Goal: Task Accomplishment & Management: Complete application form

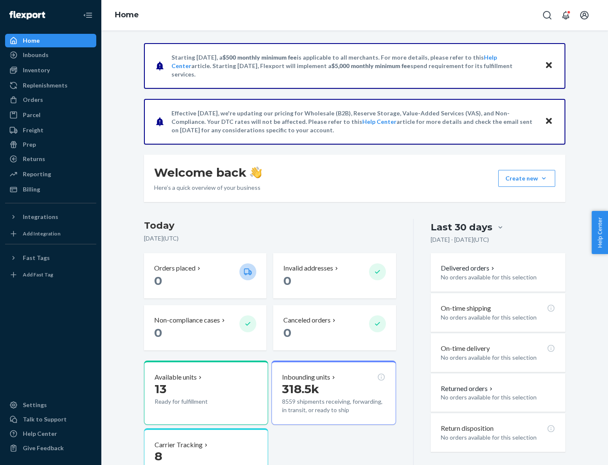
click at [544, 178] on button "Create new Create new inbound Create new order Create new product" at bounding box center [526, 178] width 57 height 17
click at [51, 55] on div "Inbounds" at bounding box center [51, 55] width 90 height 12
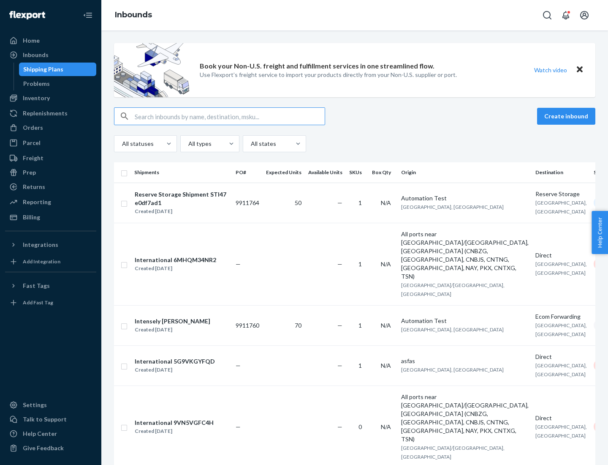
click at [568, 116] on button "Create inbound" at bounding box center [566, 116] width 58 height 17
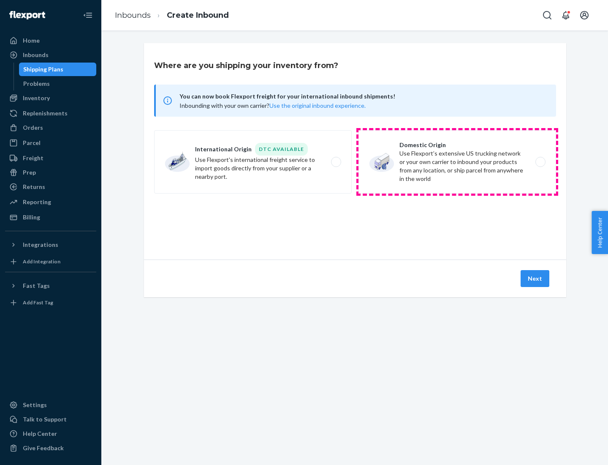
click at [457, 162] on label "Domestic Origin Use Flexport’s extensive US trucking network or your own carrie…" at bounding box center [458, 161] width 198 height 63
click at [540, 162] on input "Domestic Origin Use Flexport’s extensive US trucking network or your own carrie…" at bounding box center [542, 161] width 5 height 5
radio input "true"
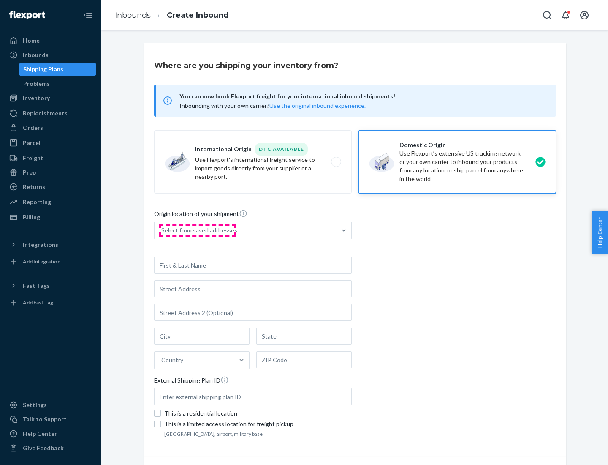
click at [197, 230] on div "Select from saved addresses" at bounding box center [199, 230] width 76 height 8
click at [162, 230] on input "Select from saved addresses" at bounding box center [161, 230] width 1 height 8
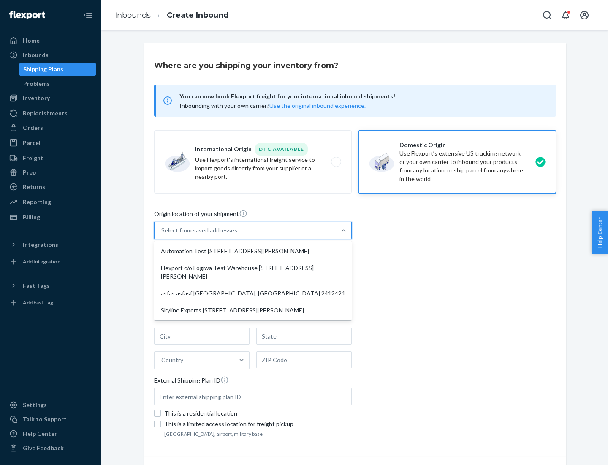
scroll to position [3, 0]
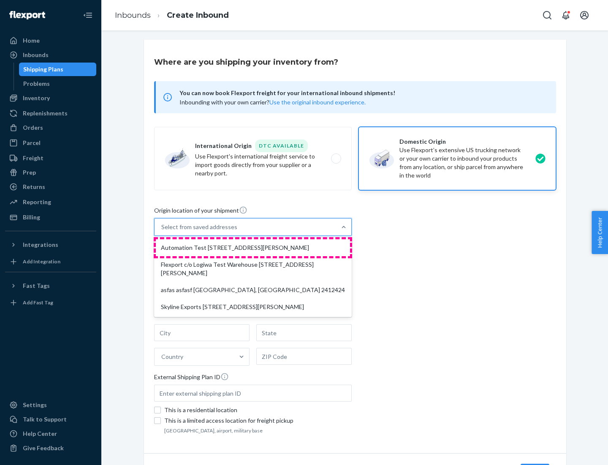
click at [253, 248] on div "Automation Test [STREET_ADDRESS][PERSON_NAME]" at bounding box center [253, 247] width 194 height 17
click at [162, 231] on input "option Automation Test [STREET_ADDRESS][PERSON_NAME] focused, 1 of 4. 4 results…" at bounding box center [161, 227] width 1 height 8
type input "Automation Test"
type input "9th Floor"
type input "[GEOGRAPHIC_DATA]"
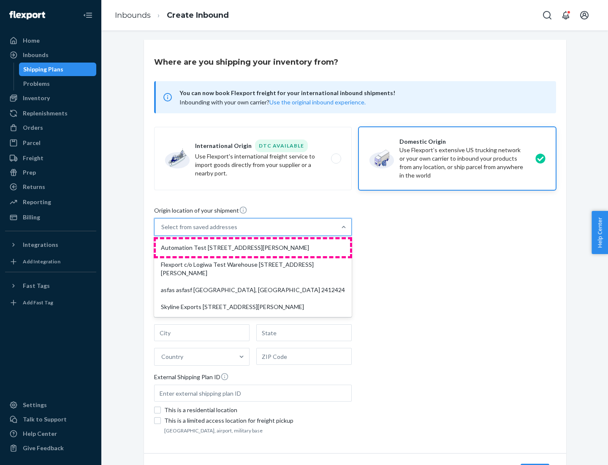
type input "CA"
type input "94104"
type input "[STREET_ADDRESS][PERSON_NAME]"
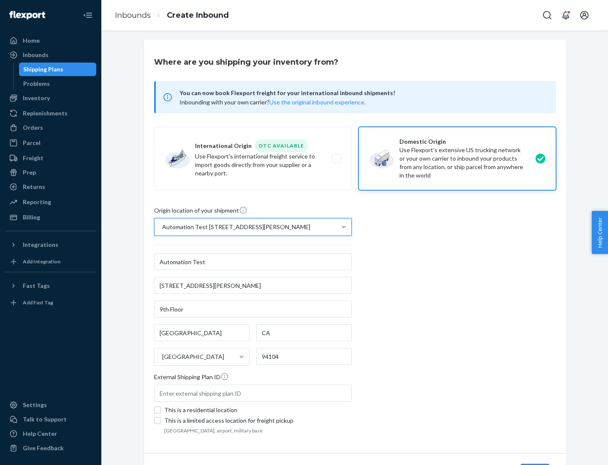
scroll to position [49, 0]
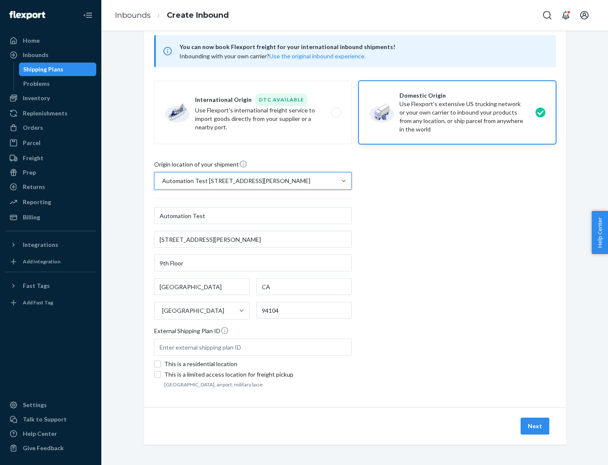
click at [536, 426] on button "Next" at bounding box center [535, 425] width 29 height 17
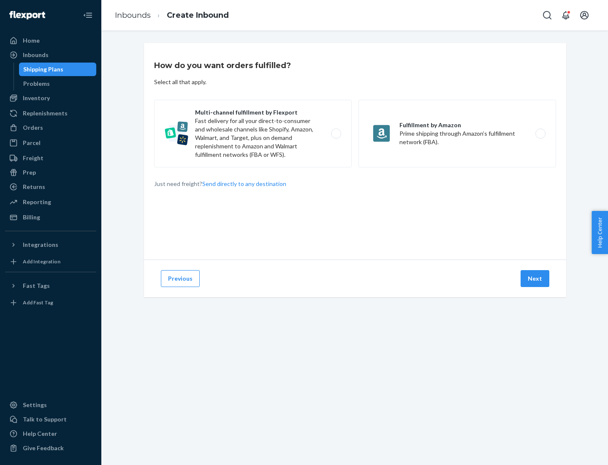
click at [253, 133] on label "Multi-channel fulfillment by Flexport Fast delivery for all your direct-to-cons…" at bounding box center [253, 134] width 198 height 68
click at [336, 133] on input "Multi-channel fulfillment by Flexport Fast delivery for all your direct-to-cons…" at bounding box center [338, 133] width 5 height 5
radio input "true"
click at [536, 278] on button "Next" at bounding box center [535, 278] width 29 height 17
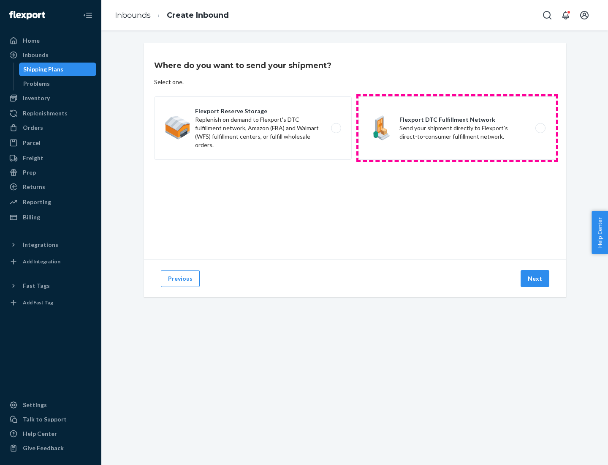
click at [457, 128] on label "Flexport DTC Fulfillment Network Send your shipment directly to Flexport's dire…" at bounding box center [458, 127] width 198 height 63
click at [540, 128] on input "Flexport DTC Fulfillment Network Send your shipment directly to Flexport's dire…" at bounding box center [542, 127] width 5 height 5
radio input "true"
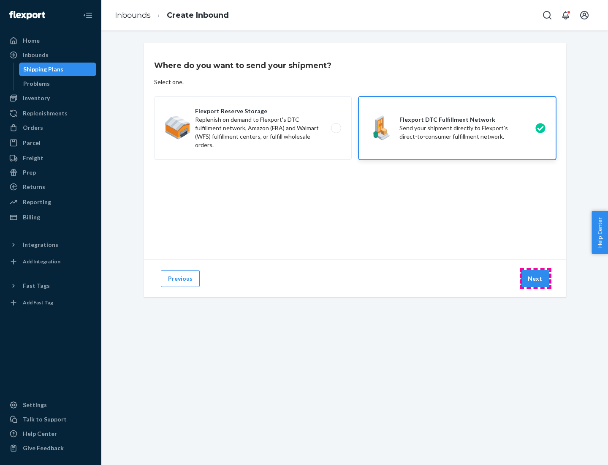
click at [536, 278] on button "Next" at bounding box center [535, 278] width 29 height 17
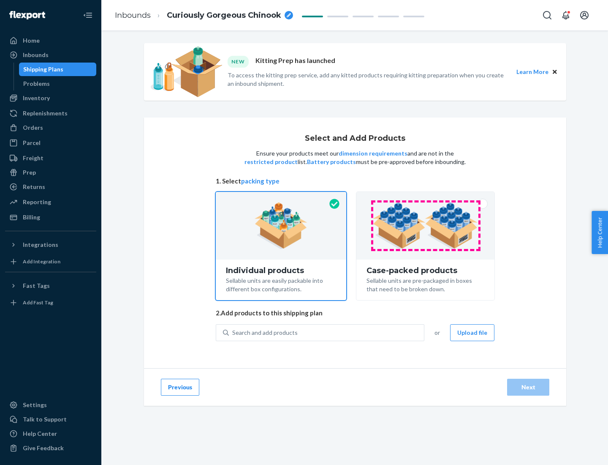
click at [426, 226] on img at bounding box center [425, 225] width 105 height 46
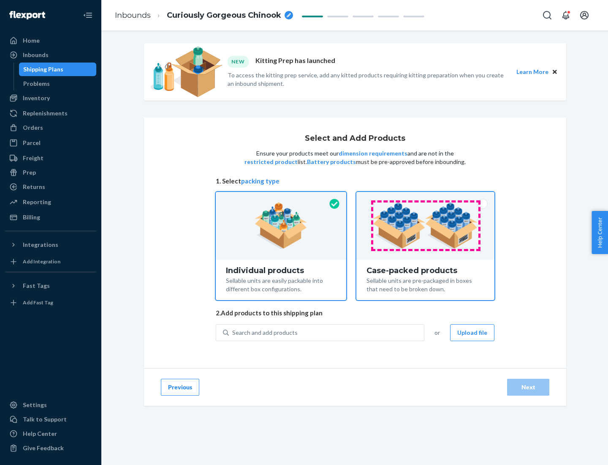
click at [426, 197] on input "Case-packed products Sellable units are pre-packaged in boxes that need to be b…" at bounding box center [425, 194] width 5 height 5
radio input "true"
radio input "false"
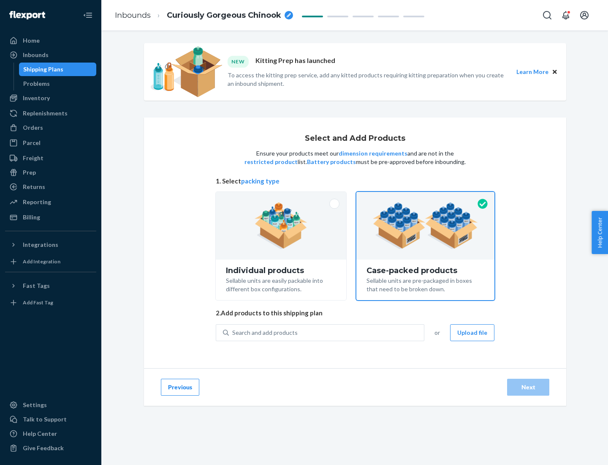
click at [327, 332] on div "Search and add products" at bounding box center [326, 332] width 195 height 15
click at [233, 332] on input "Search and add products" at bounding box center [232, 332] width 1 height 8
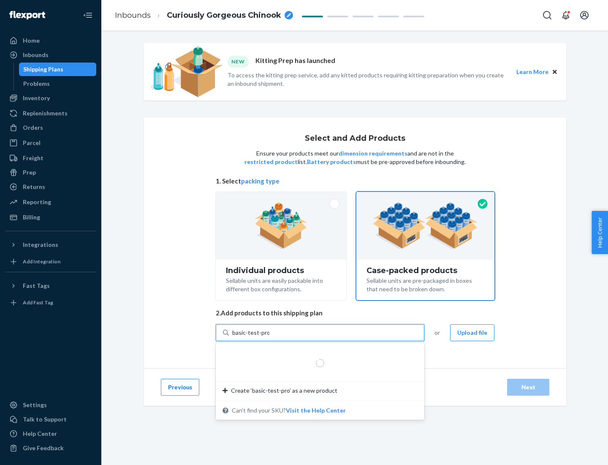
type input "basic-test-product-1"
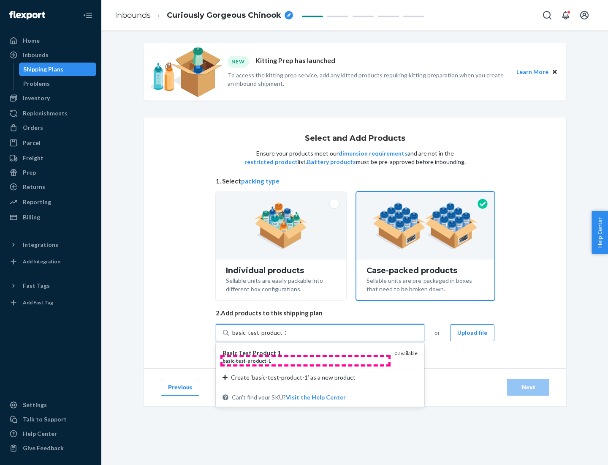
click at [305, 360] on div "basic - test - product - 1" at bounding box center [305, 360] width 165 height 7
click at [286, 337] on input "basic-test-product-1" at bounding box center [259, 332] width 54 height 8
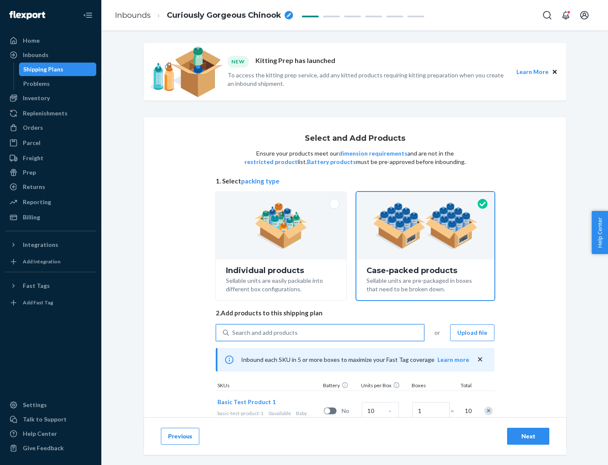
scroll to position [30, 0]
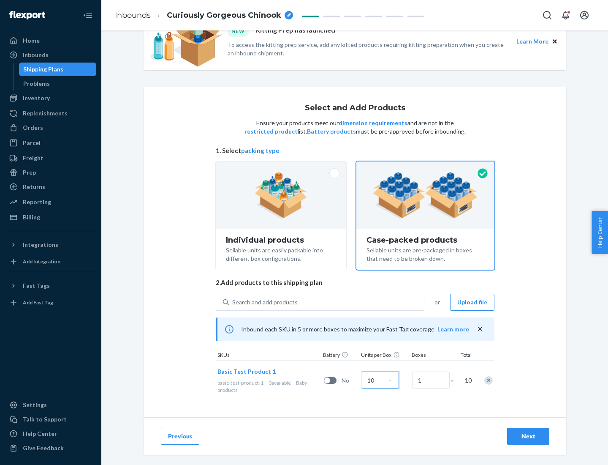
type input "10"
type input "7"
click at [528, 436] on div "Next" at bounding box center [528, 436] width 28 height 8
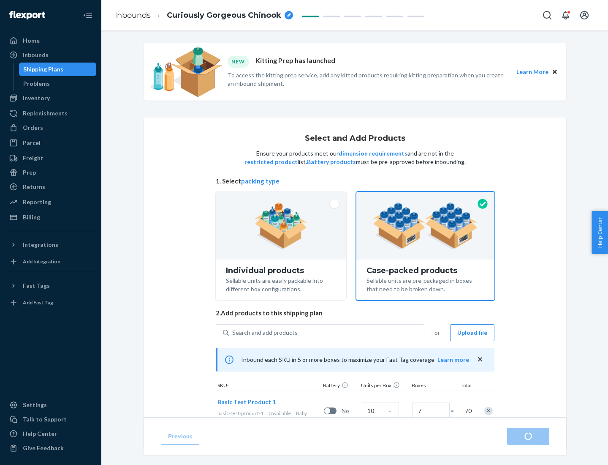
radio input "true"
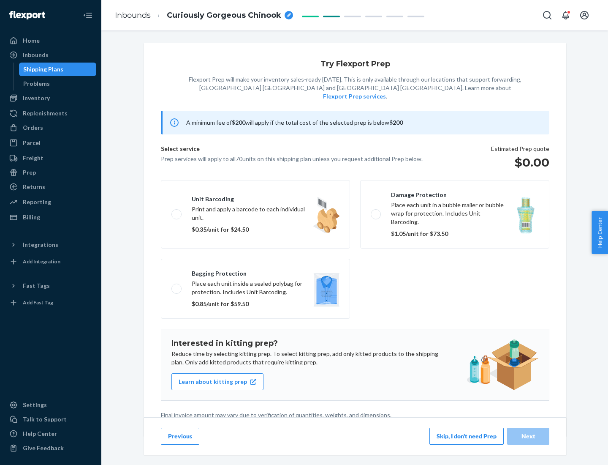
scroll to position [2, 0]
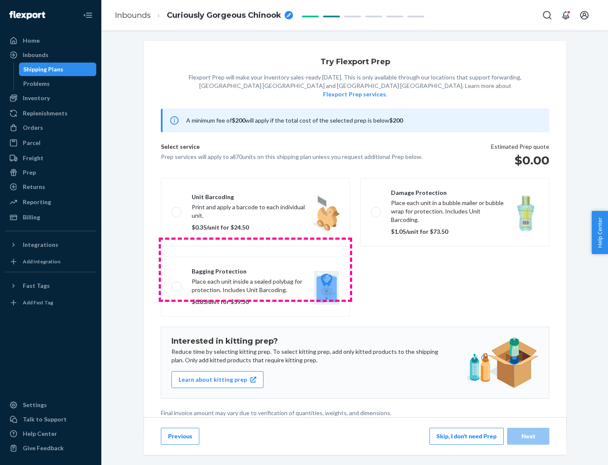
click at [256, 269] on label "Bagging protection Place each unit inside a sealed polybag for protection. Incl…" at bounding box center [255, 286] width 189 height 60
click at [177, 283] on input "Bagging protection Place each unit inside a sealed polybag for protection. Incl…" at bounding box center [173, 285] width 5 height 5
checkbox input "true"
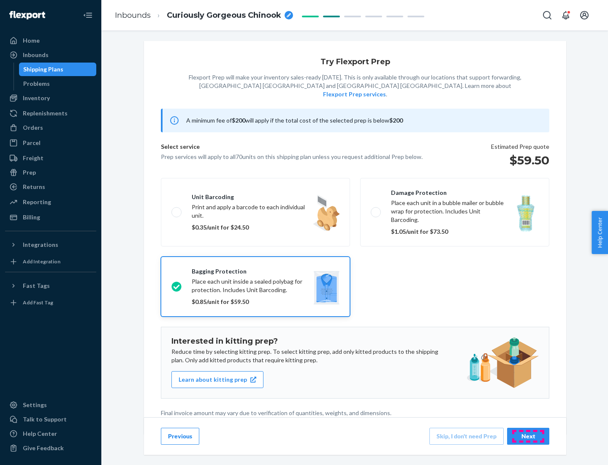
click at [528, 435] on div "Next" at bounding box center [528, 436] width 28 height 8
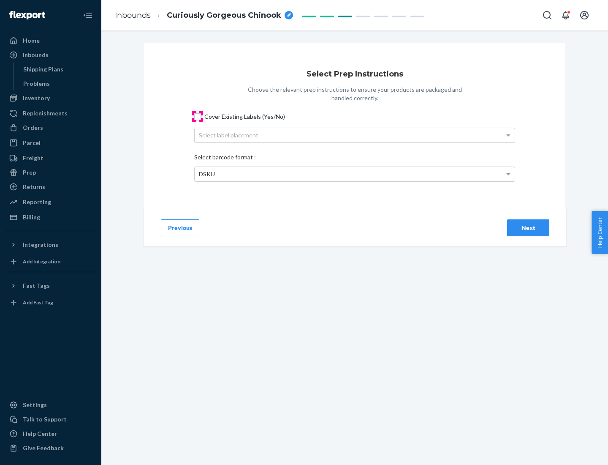
click at [198, 116] on input "Cover Existing Labels (Yes/No)" at bounding box center [197, 116] width 7 height 7
checkbox input "true"
click at [355, 135] on div "Select label placement" at bounding box center [355, 135] width 320 height 14
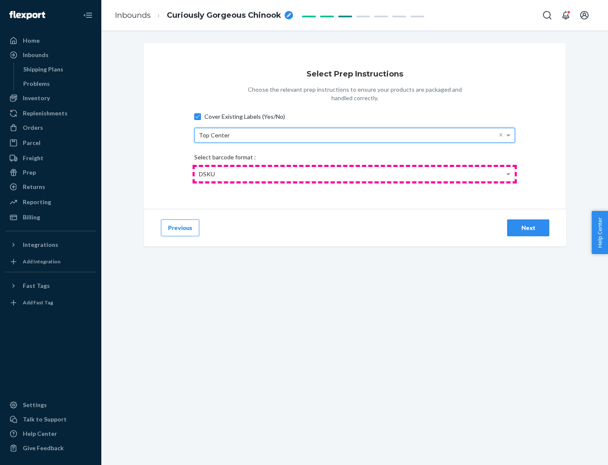
click at [355, 174] on div "DSKU" at bounding box center [355, 174] width 320 height 14
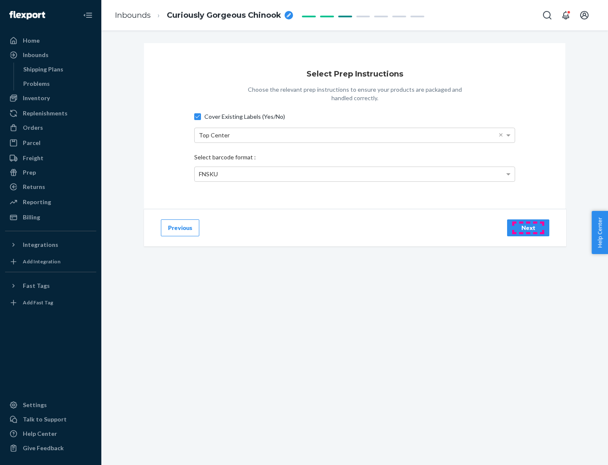
click at [528, 227] on div "Next" at bounding box center [528, 227] width 28 height 8
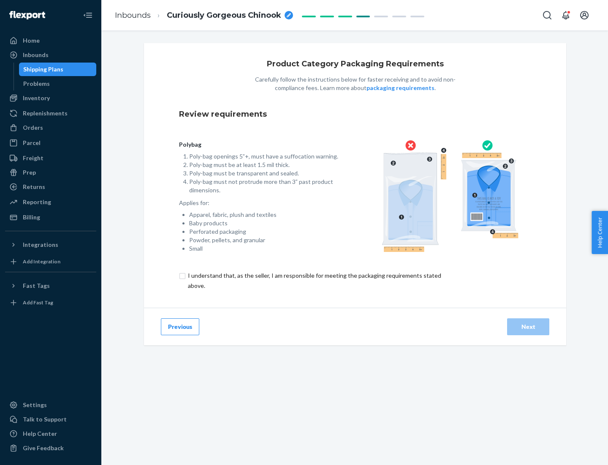
click at [314, 280] on input "checkbox" at bounding box center [319, 280] width 281 height 20
checkbox input "true"
click at [528, 326] on div "Next" at bounding box center [528, 326] width 28 height 8
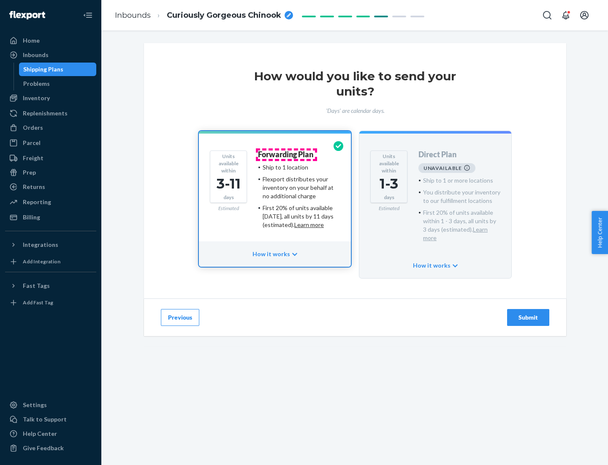
click at [286, 154] on h4 "Forwarding Plan" at bounding box center [285, 154] width 55 height 8
click at [528, 313] on div "Submit" at bounding box center [528, 317] width 28 height 8
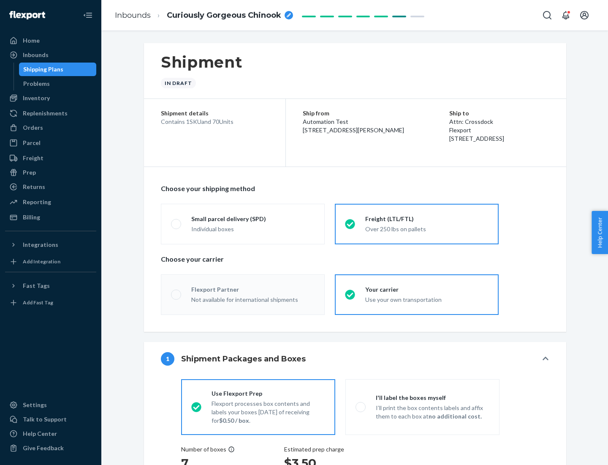
radio input "true"
radio input "false"
radio input "true"
radio input "false"
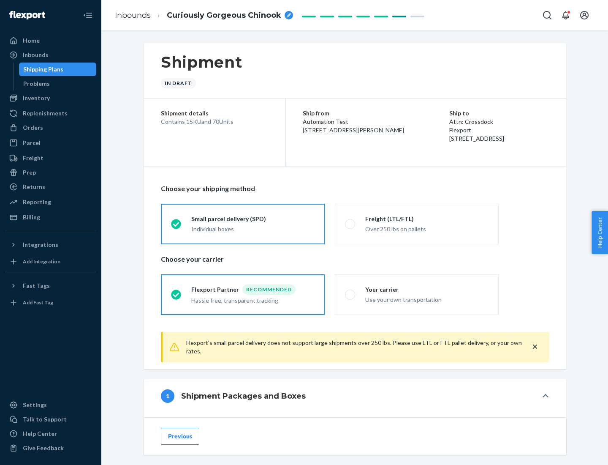
click at [417, 223] on div "Over 250 lbs on pallets" at bounding box center [426, 228] width 123 height 10
click at [351, 223] on input "Freight (LTL/FTL) Over 250 lbs on pallets" at bounding box center [347, 223] width 5 height 5
radio input "true"
radio input "false"
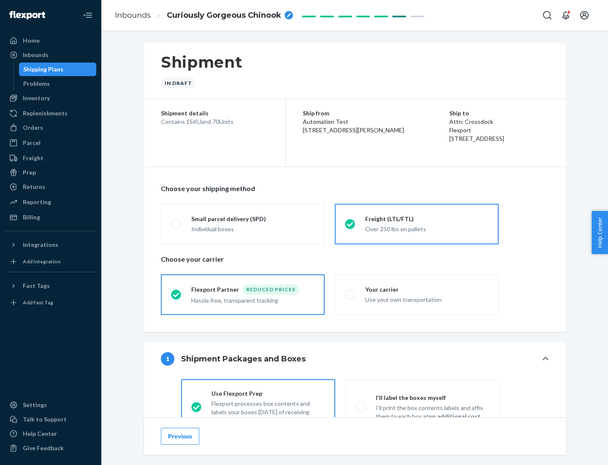
scroll to position [47, 0]
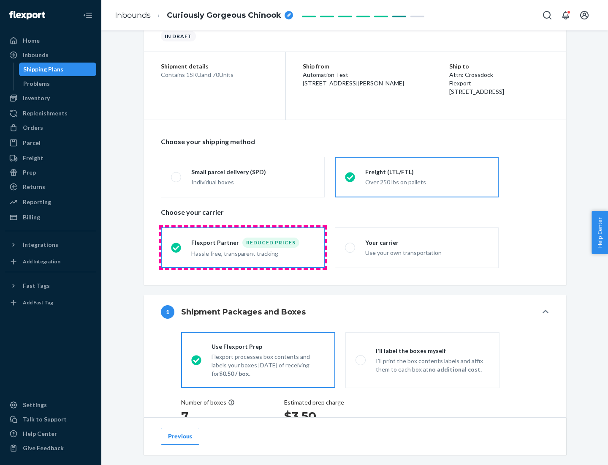
click at [243, 248] on div "Hassle free, transparent tracking" at bounding box center [252, 253] width 123 height 10
click at [177, 247] on input "Flexport Partner Reduced prices Hassle free, transparent tracking" at bounding box center [173, 247] width 5 height 5
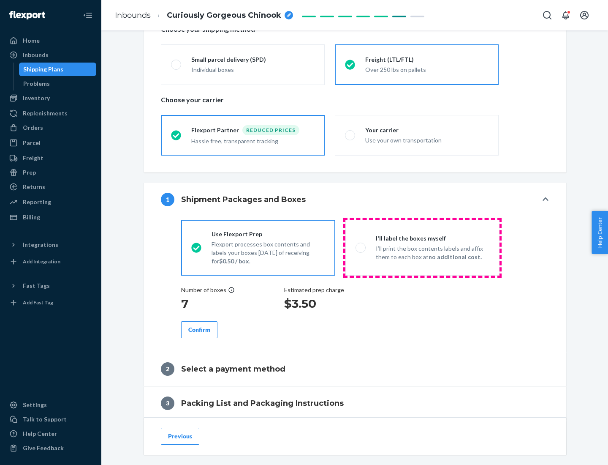
click at [422, 247] on p "I’ll print the box contents labels and affix them to each box at no additional …" at bounding box center [433, 252] width 114 height 17
click at [361, 247] on input "I'll label the boxes myself I’ll print the box contents labels and affix them t…" at bounding box center [358, 247] width 5 height 5
radio input "true"
radio input "false"
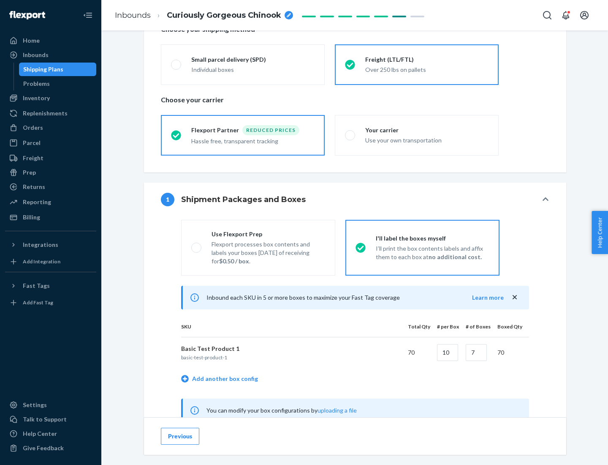
scroll to position [264, 0]
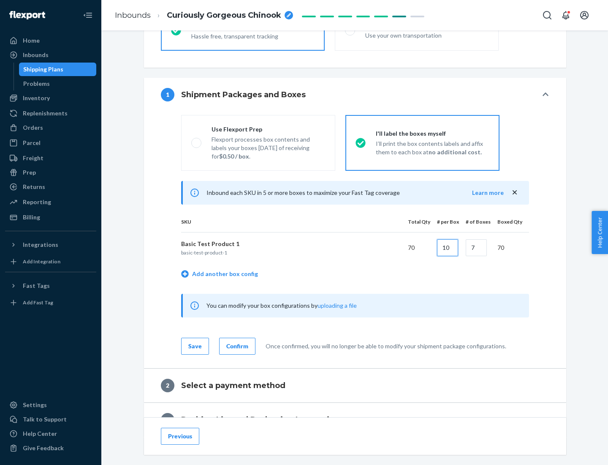
type input "10"
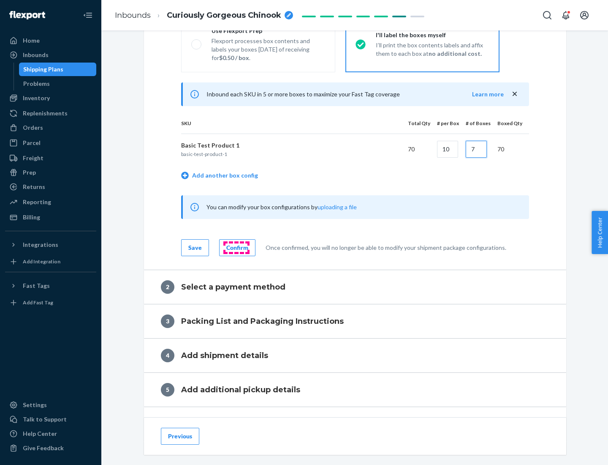
type input "7"
click at [236, 247] on div "Confirm" at bounding box center [237, 247] width 22 height 8
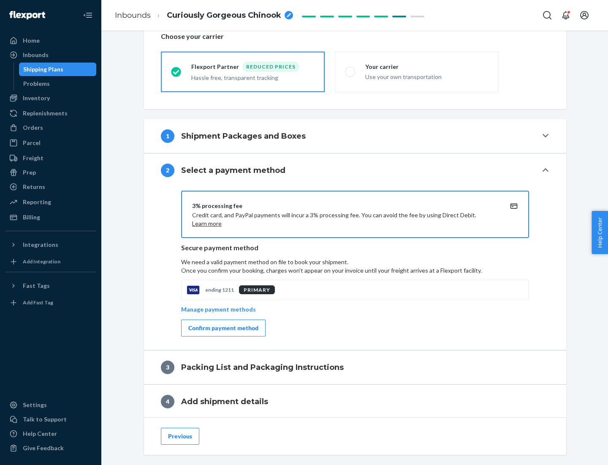
scroll to position [303, 0]
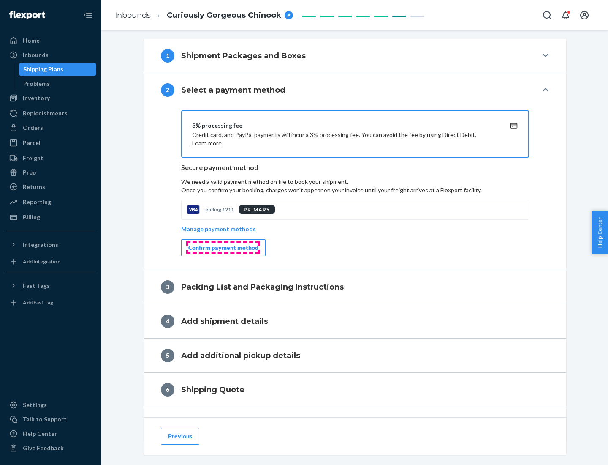
click at [223, 248] on div "Confirm payment method" at bounding box center [223, 247] width 70 height 8
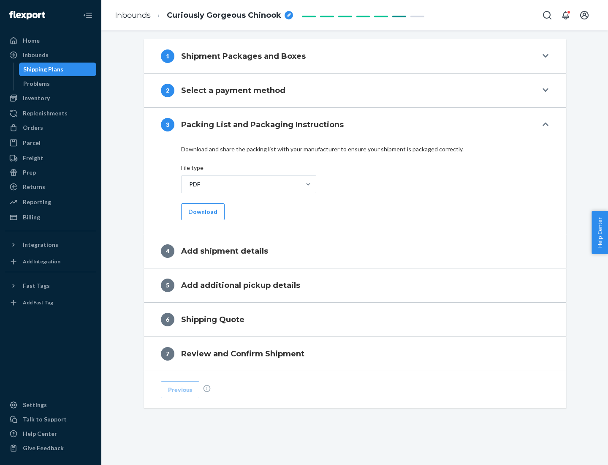
scroll to position [267, 0]
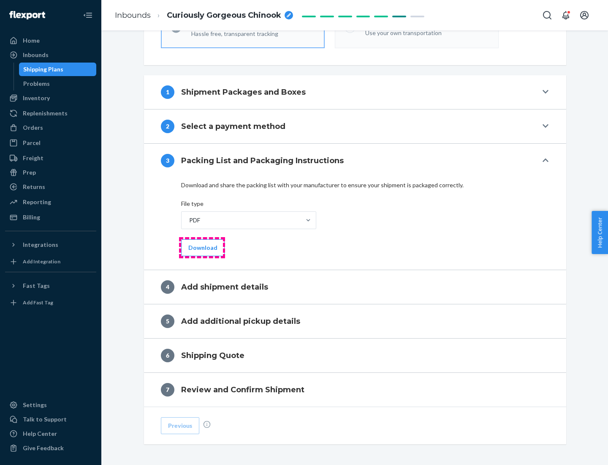
click at [202, 247] on button "Download" at bounding box center [203, 247] width 44 height 17
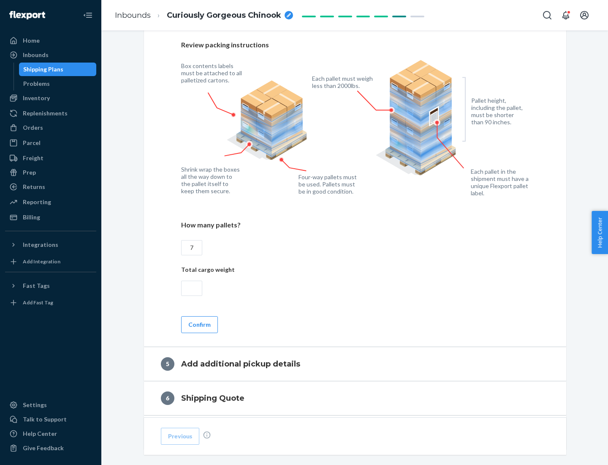
scroll to position [548, 0]
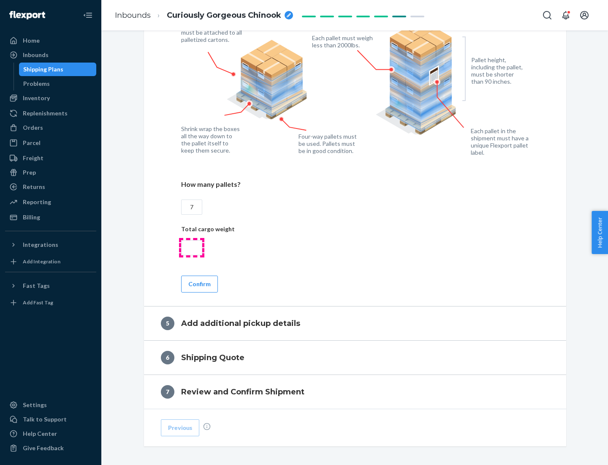
type input "7"
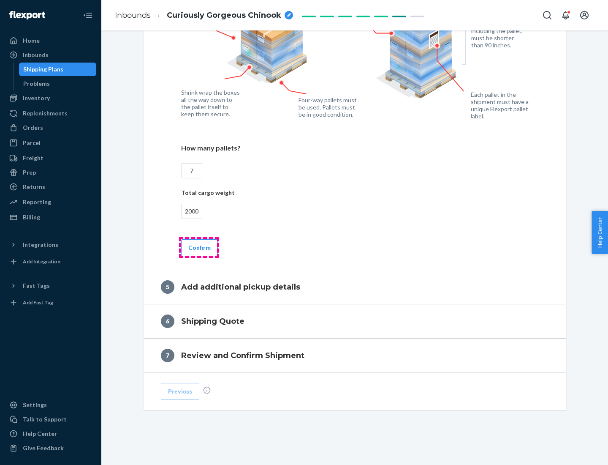
type input "2000"
click at [199, 247] on button "Confirm" at bounding box center [199, 247] width 37 height 17
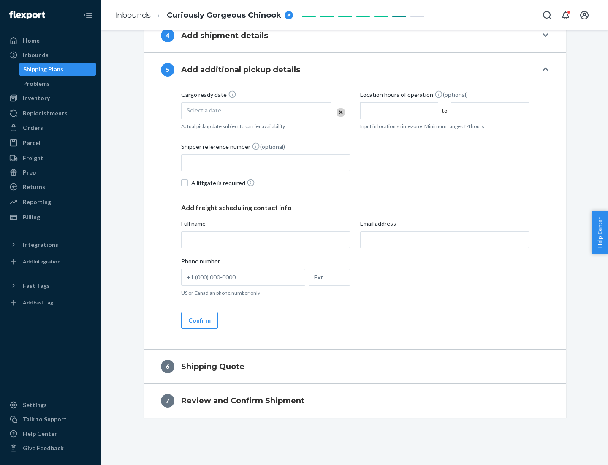
scroll to position [289, 0]
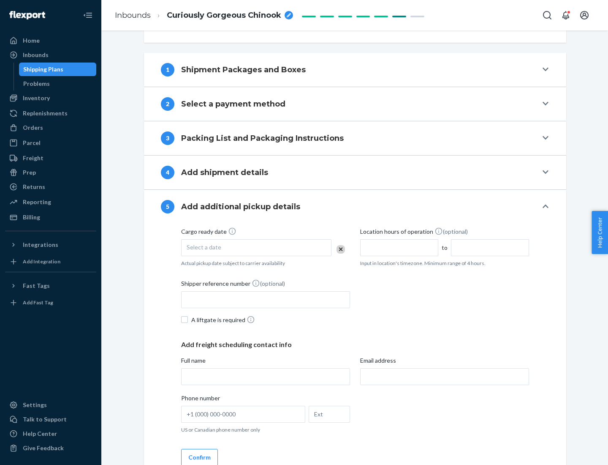
click at [256, 247] on div "Select a date" at bounding box center [256, 247] width 150 height 17
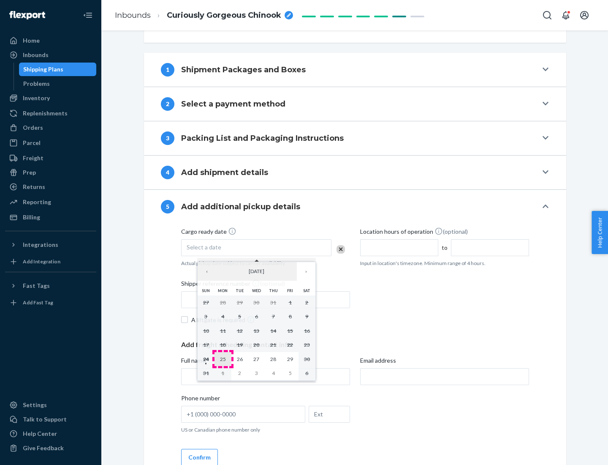
click at [223, 359] on abbr "25" at bounding box center [223, 359] width 6 height 6
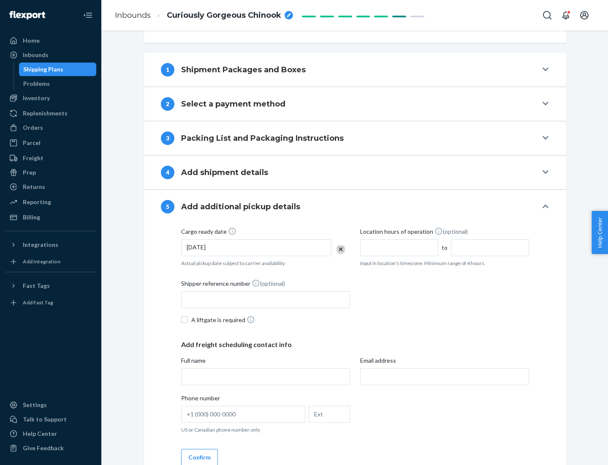
scroll to position [418, 0]
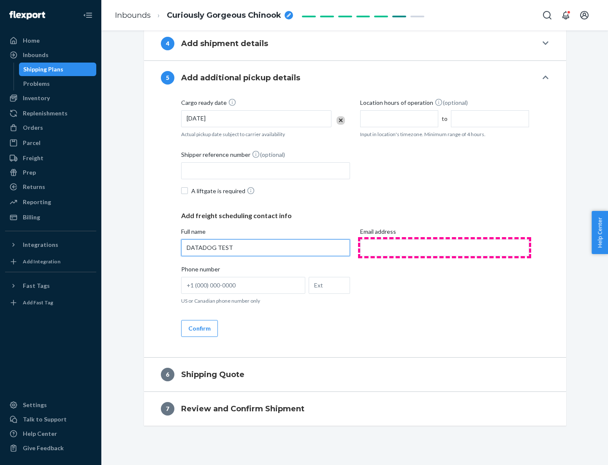
type input "DATADOG TEST"
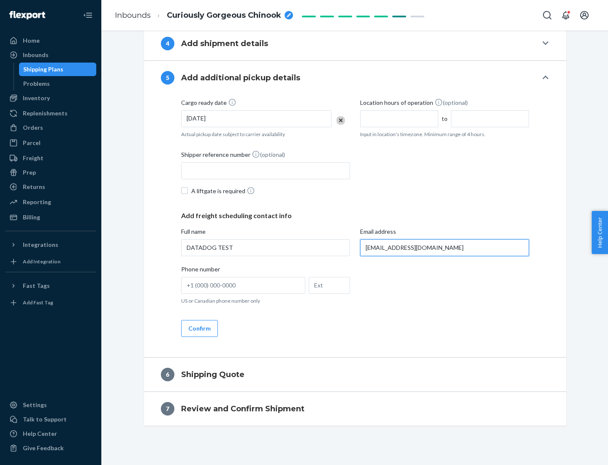
scroll to position [426, 0]
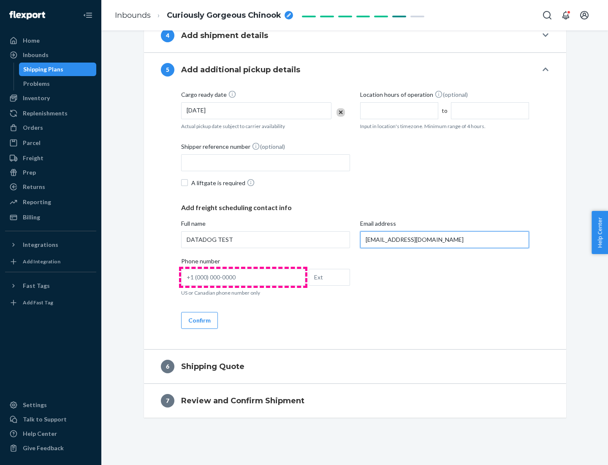
type input "[EMAIL_ADDRESS][DOMAIN_NAME]"
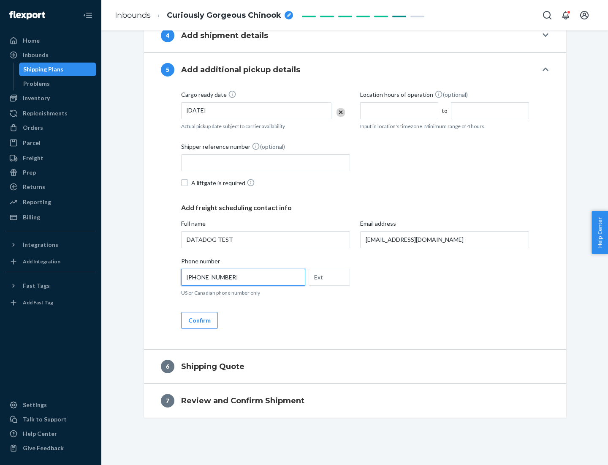
type input "[PHONE_NUMBER]"
click at [199, 320] on button "Confirm" at bounding box center [199, 320] width 37 height 17
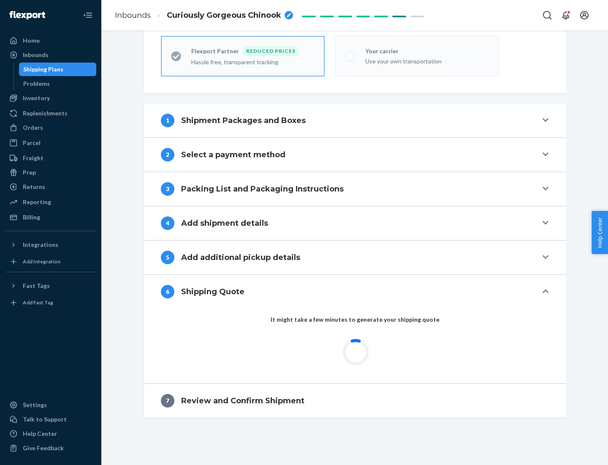
scroll to position [269, 0]
